Goal: Information Seeking & Learning: Learn about a topic

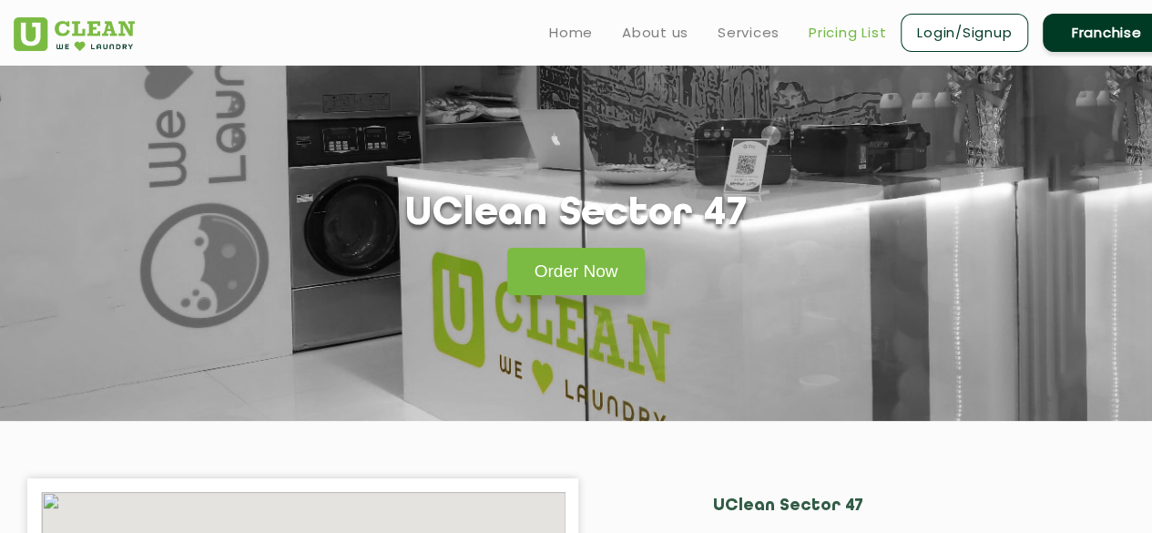
click at [841, 39] on link "Pricing List" at bounding box center [847, 33] width 77 height 22
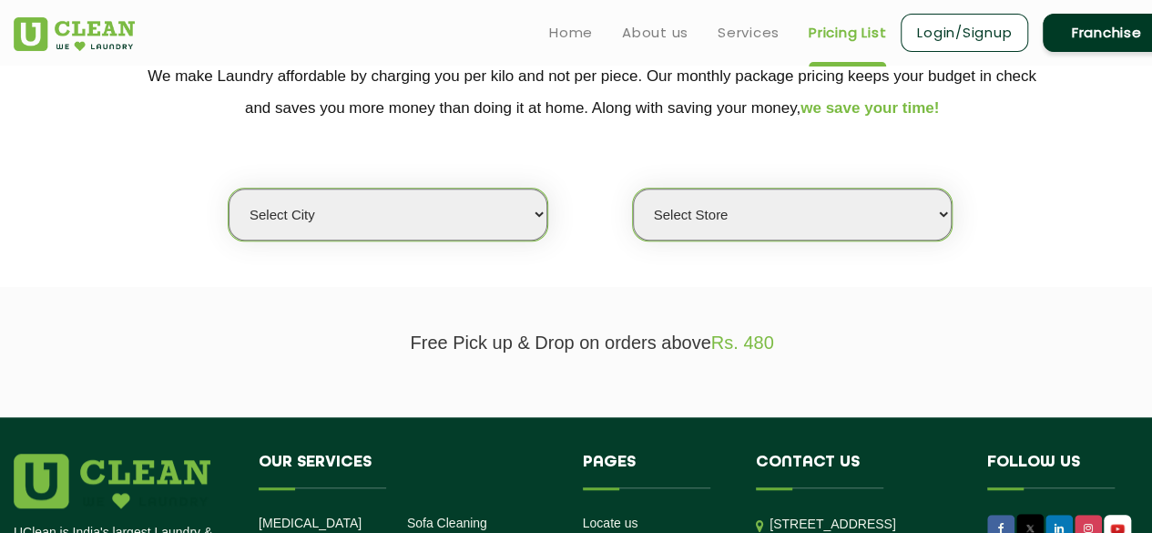
scroll to position [384, 0]
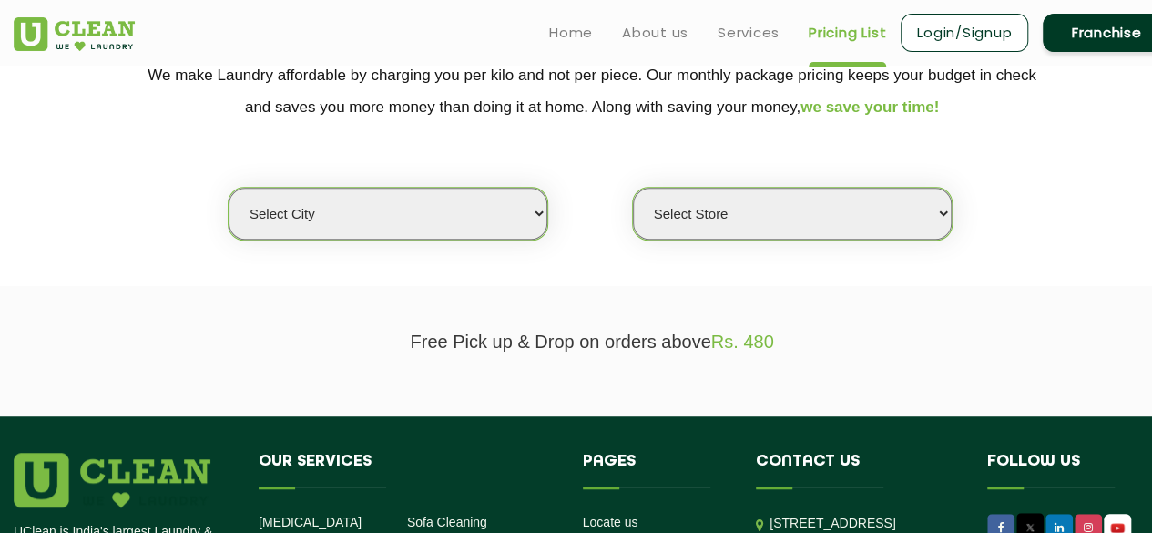
click at [510, 210] on select "Select city [GEOGRAPHIC_DATA] [GEOGRAPHIC_DATA] [GEOGRAPHIC_DATA] [GEOGRAPHIC_D…" at bounding box center [388, 214] width 319 height 52
select select "2"
click at [229, 188] on select "Select city [GEOGRAPHIC_DATA] [GEOGRAPHIC_DATA] [GEOGRAPHIC_DATA] [GEOGRAPHIC_D…" at bounding box center [388, 214] width 319 height 52
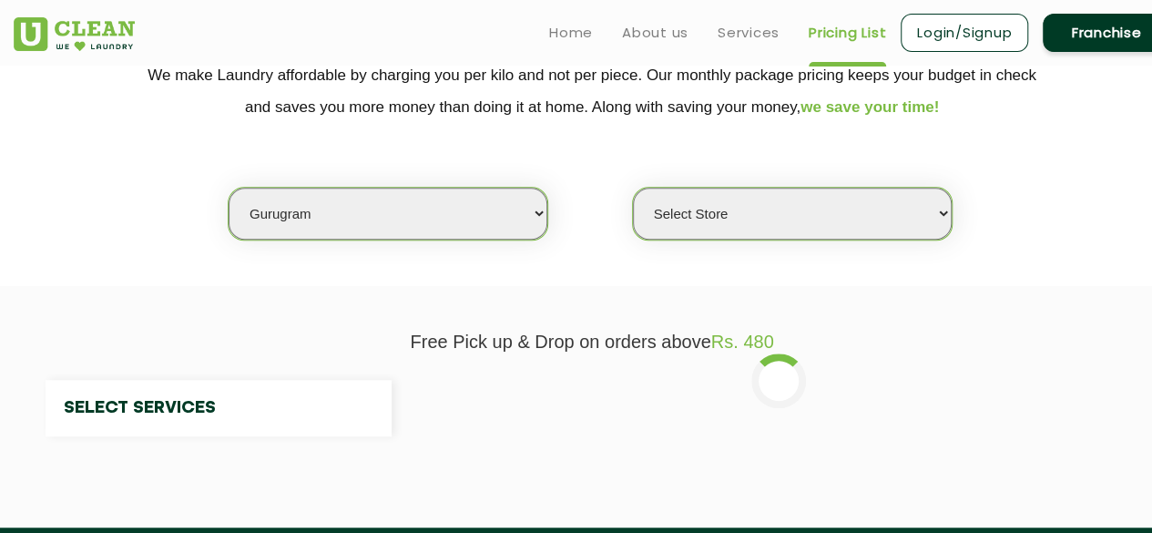
click at [781, 223] on select "Select Store" at bounding box center [792, 214] width 319 height 52
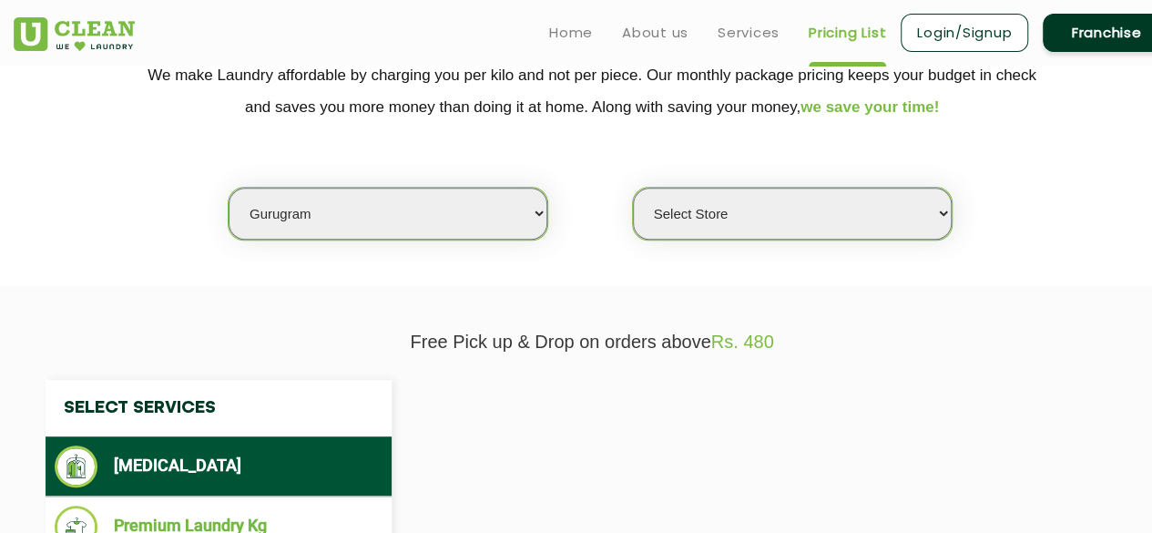
click at [611, 250] on section "We make Laundry affordable by charging you per kilo and not per piece. Our mont…" at bounding box center [576, 161] width 1152 height 250
click at [805, 228] on select "Select Store [GEOGRAPHIC_DATA] Sector 66 [GEOGRAPHIC_DATA] Phase [GEOGRAPHIC_DA…" at bounding box center [792, 214] width 319 height 52
select select "177"
click at [633, 188] on select "Select Store [GEOGRAPHIC_DATA] Sector 66 [GEOGRAPHIC_DATA] Phase [GEOGRAPHIC_DA…" at bounding box center [792, 214] width 319 height 52
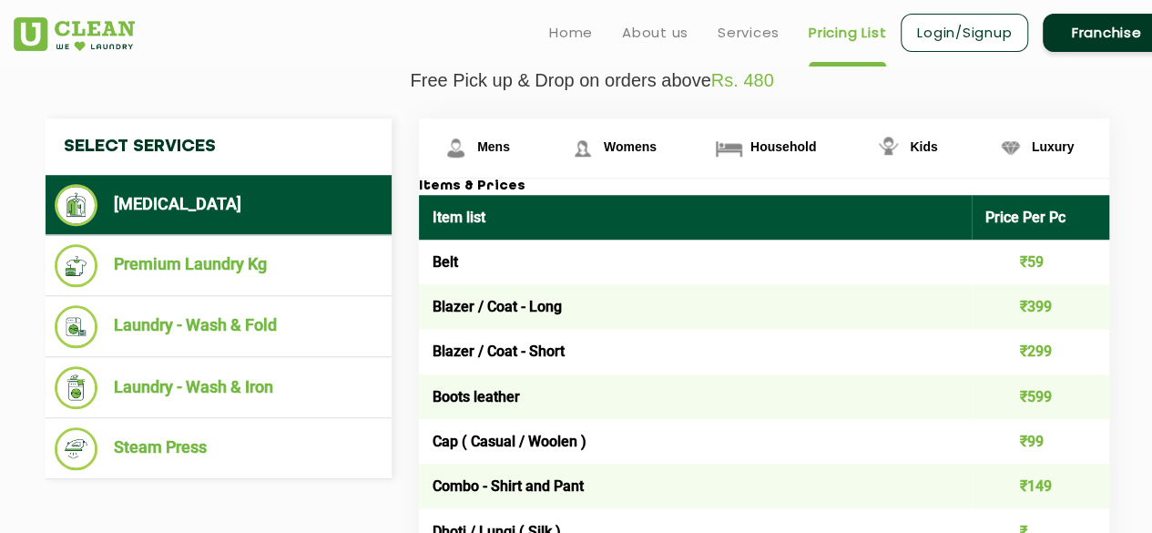
scroll to position [647, 0]
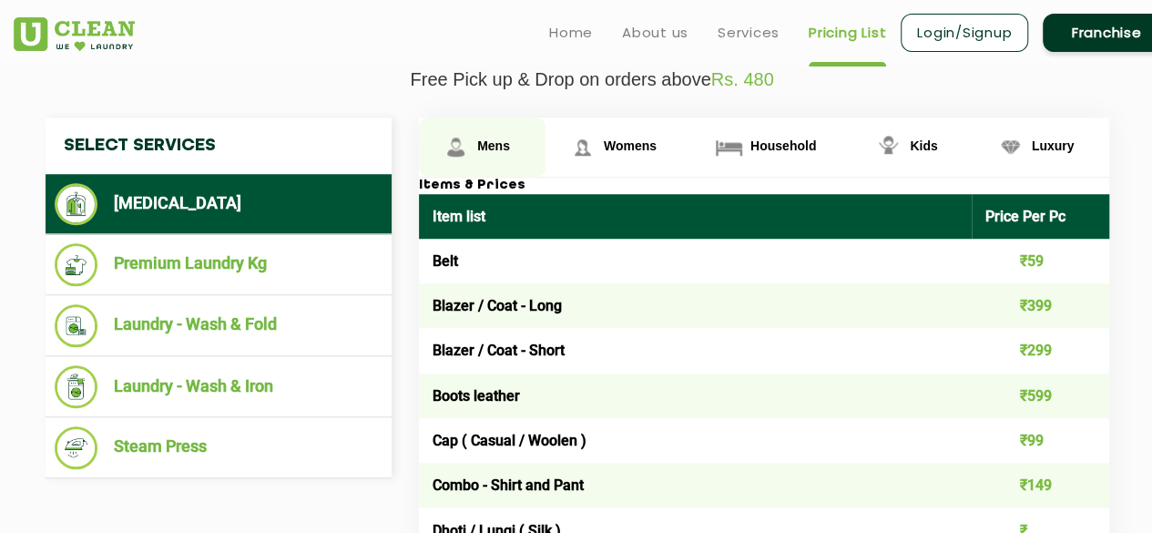
click at [489, 142] on span "Mens" at bounding box center [493, 145] width 33 height 15
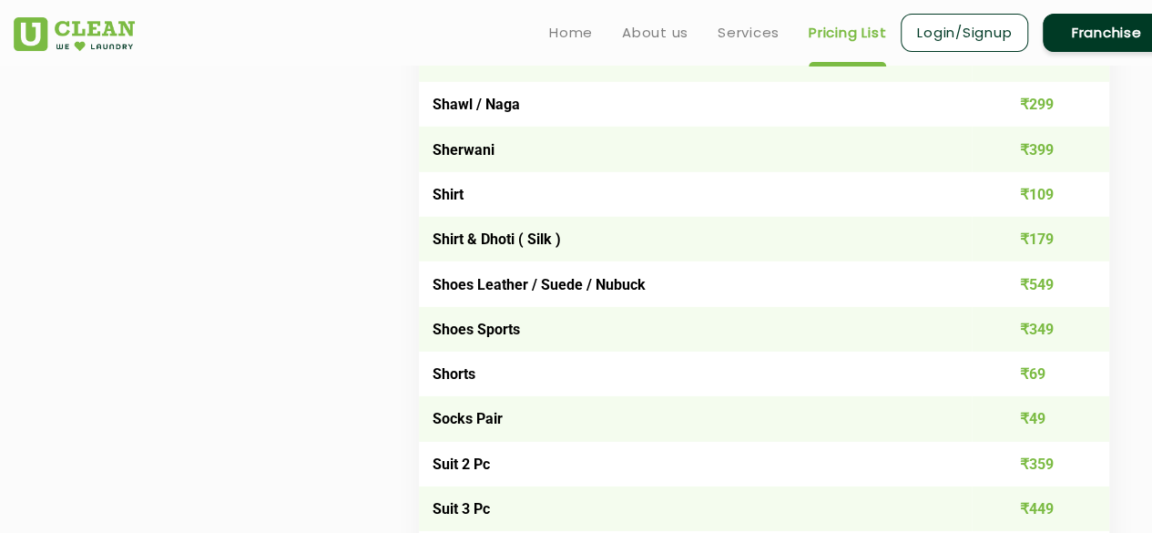
scroll to position [2557, 0]
